Goal: Download file/media

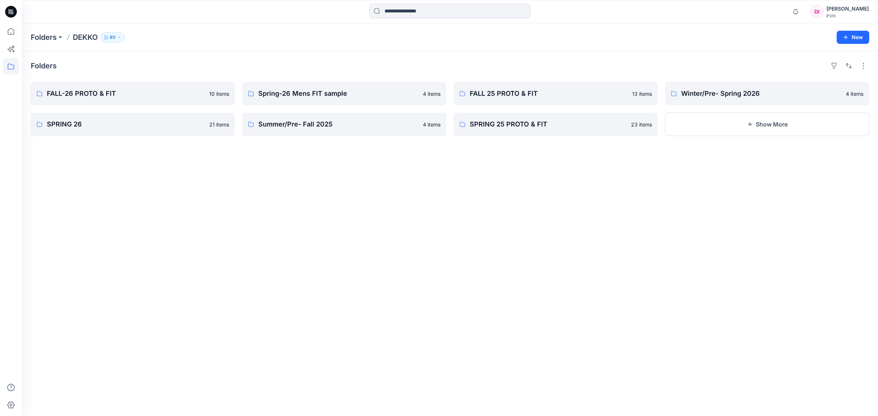
click at [854, 10] on div "[PERSON_NAME]" at bounding box center [847, 8] width 42 height 9
drag, startPoint x: 381, startPoint y: 35, endPoint x: 150, endPoint y: 34, distance: 231.1
click at [381, 35] on div "Folders DEKKO 80" at bounding box center [421, 37] width 781 height 10
click at [12, 30] on icon at bounding box center [11, 31] width 16 height 16
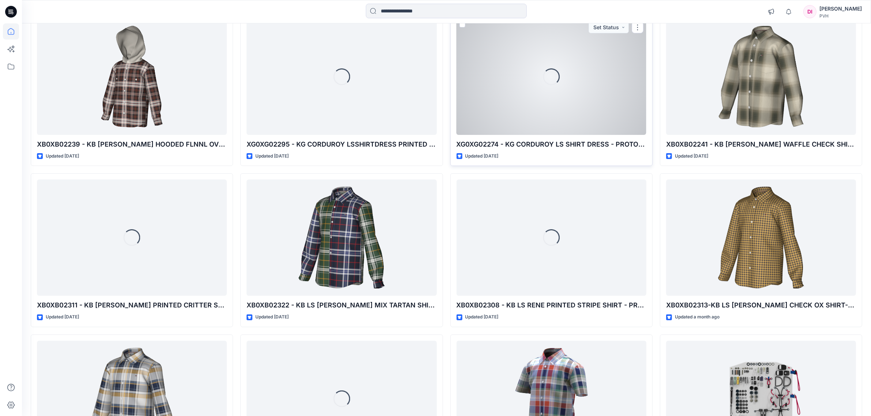
scroll to position [91, 0]
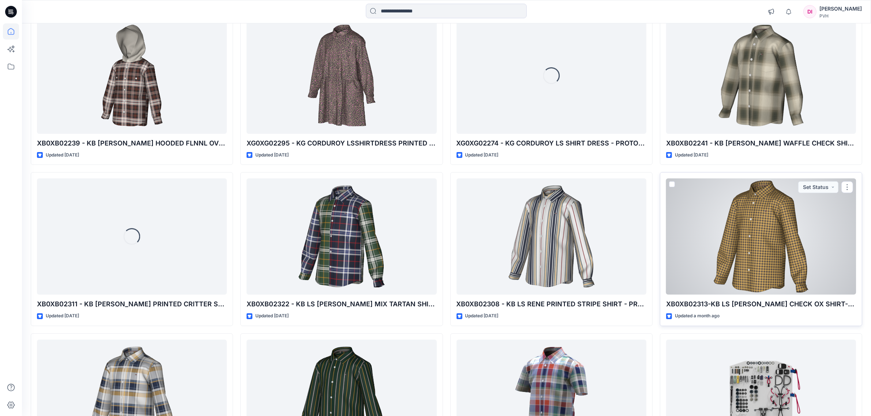
click at [785, 216] on div at bounding box center [761, 236] width 190 height 116
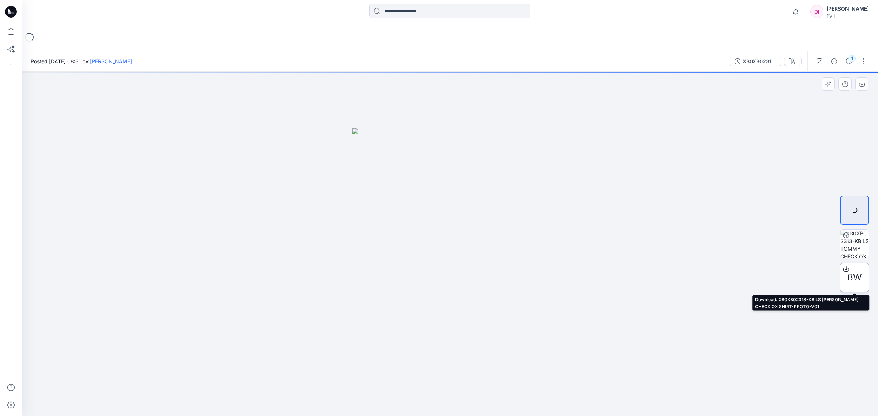
click at [856, 277] on span "BW" at bounding box center [854, 277] width 15 height 13
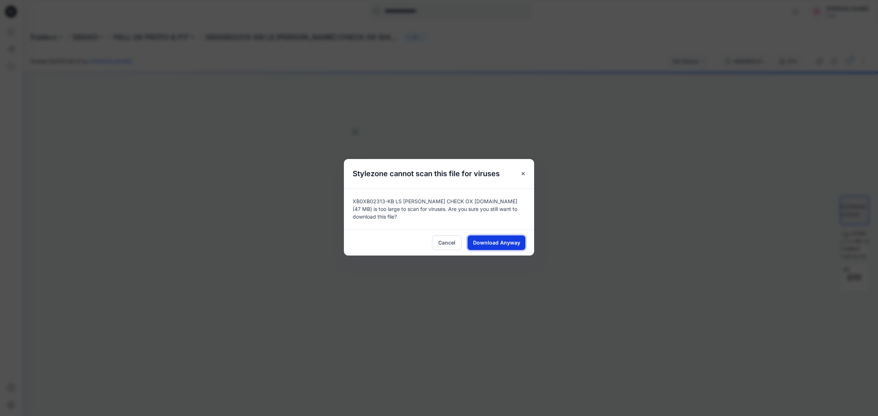
click at [492, 242] on span "Download Anyway" at bounding box center [496, 243] width 47 height 8
